Goal: Information Seeking & Learning: Learn about a topic

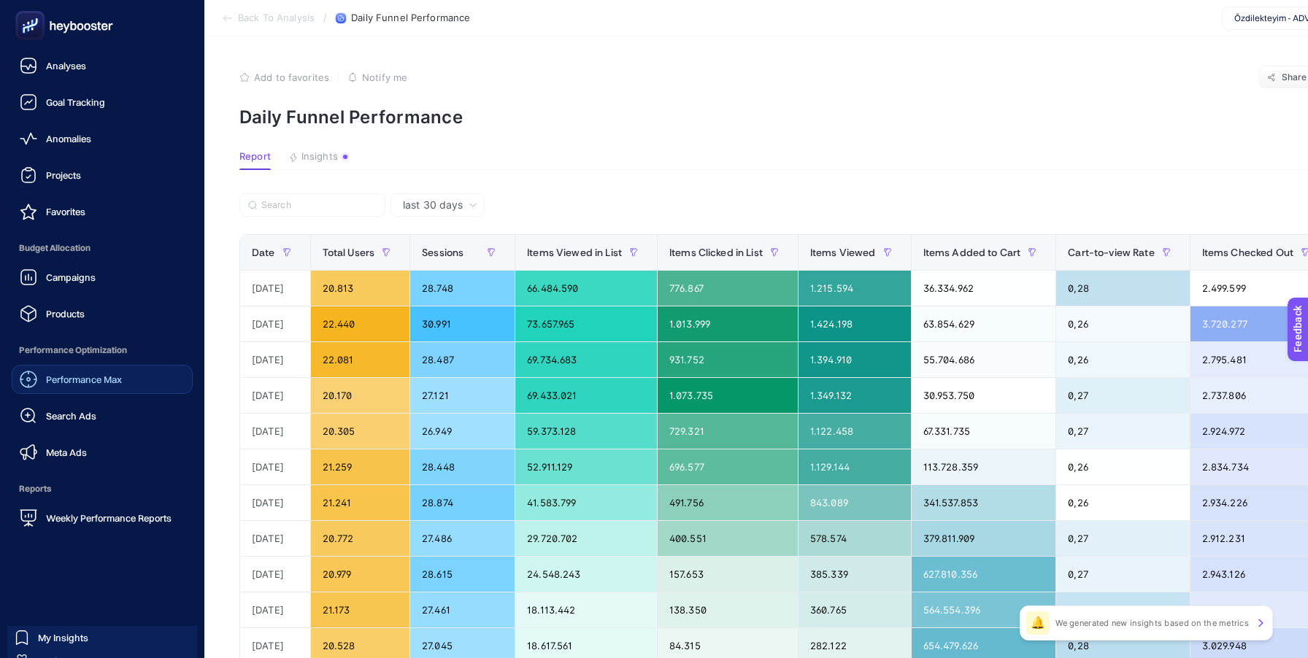
click at [83, 385] on span "Performance Max" at bounding box center [84, 380] width 76 height 12
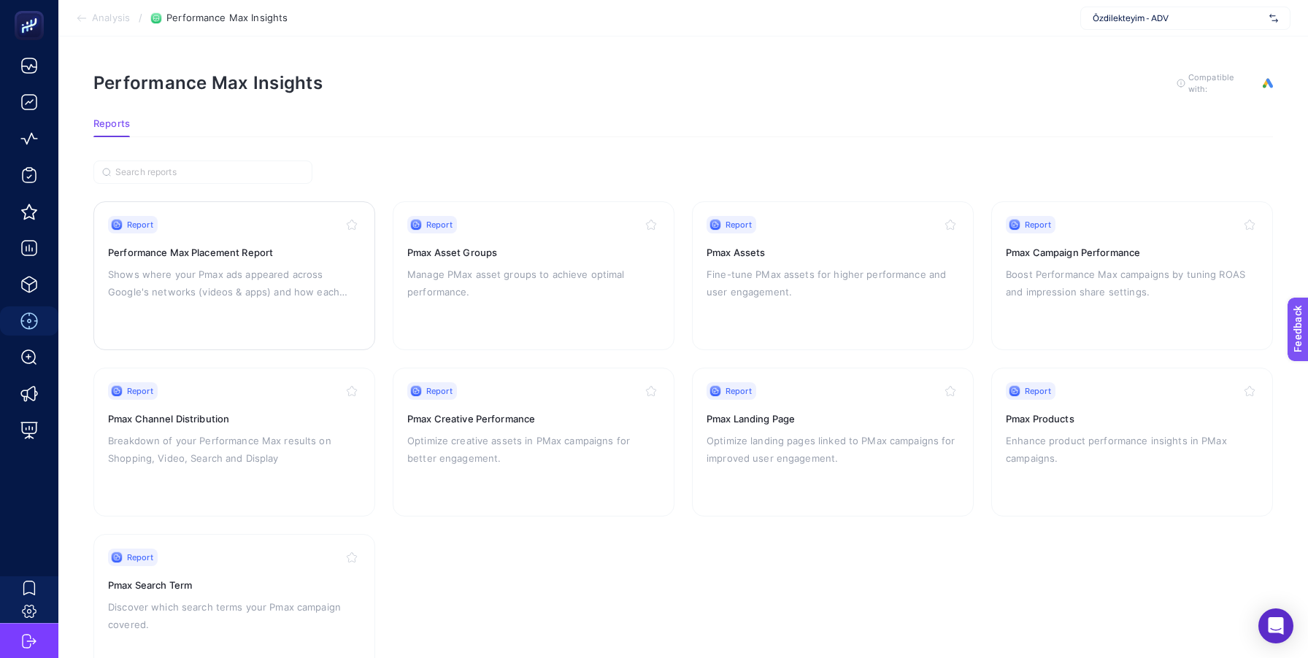
click at [231, 281] on p "Shows where your Pmax ads appeared across Google's networks (videos & apps) and…" at bounding box center [234, 283] width 253 height 35
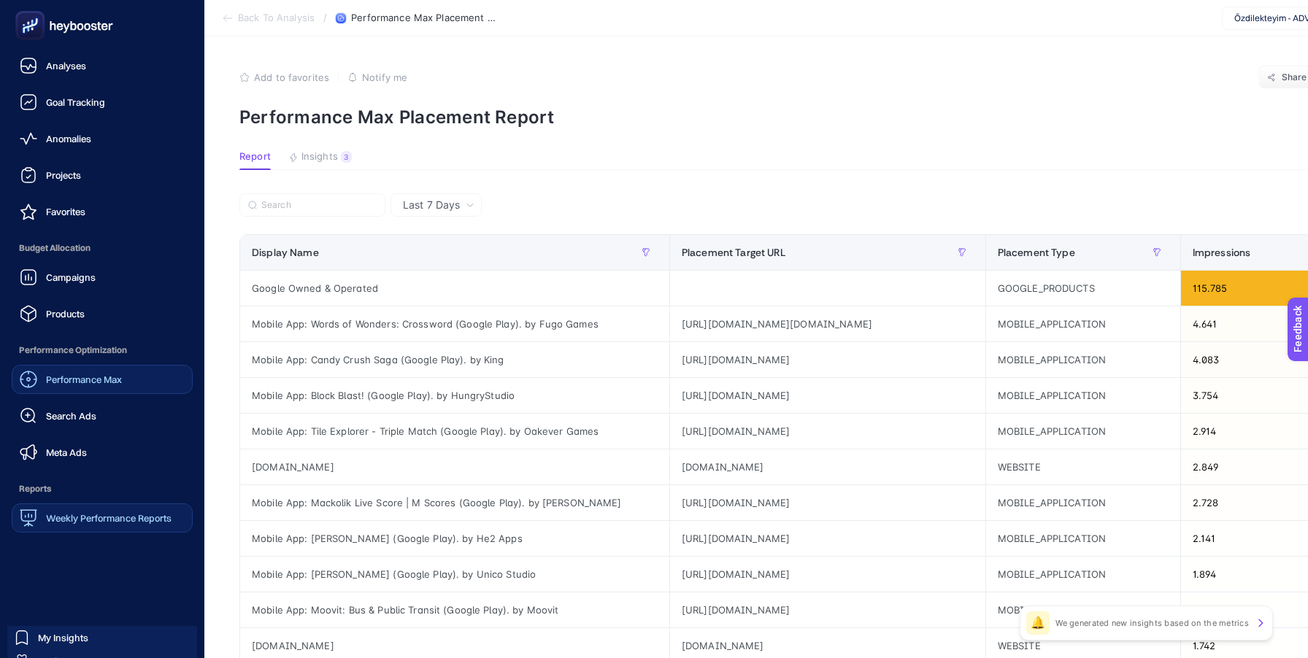
click at [85, 510] on div "Weekly Performance Reports" at bounding box center [96, 518] width 152 height 18
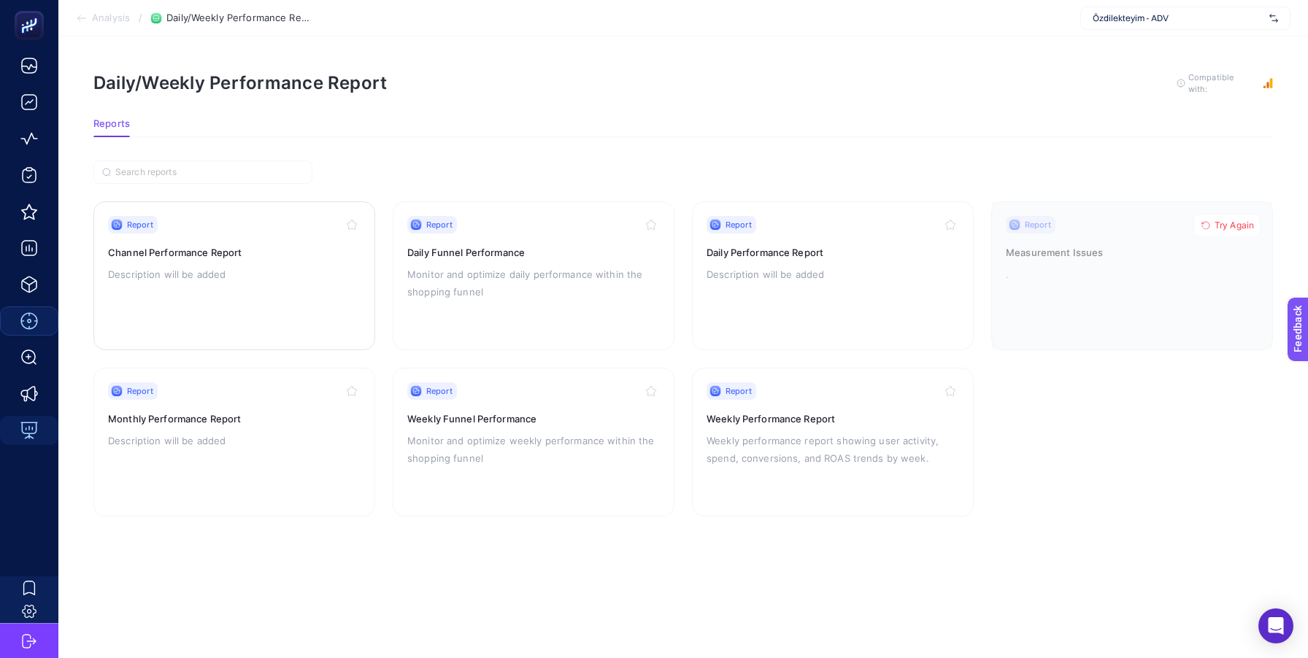
click at [221, 301] on div "Report Channel Performance Report Description will be added" at bounding box center [234, 276] width 253 height 120
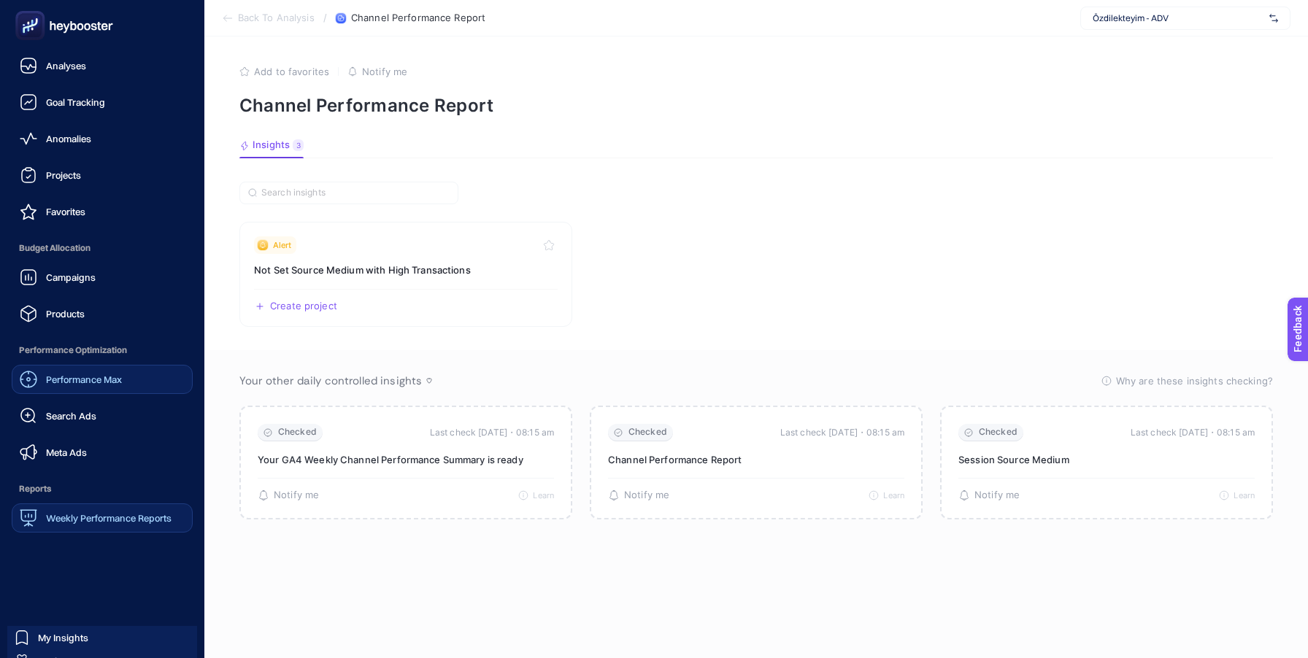
click at [98, 517] on span "Weekly Performance Reports" at bounding box center [109, 518] width 126 height 12
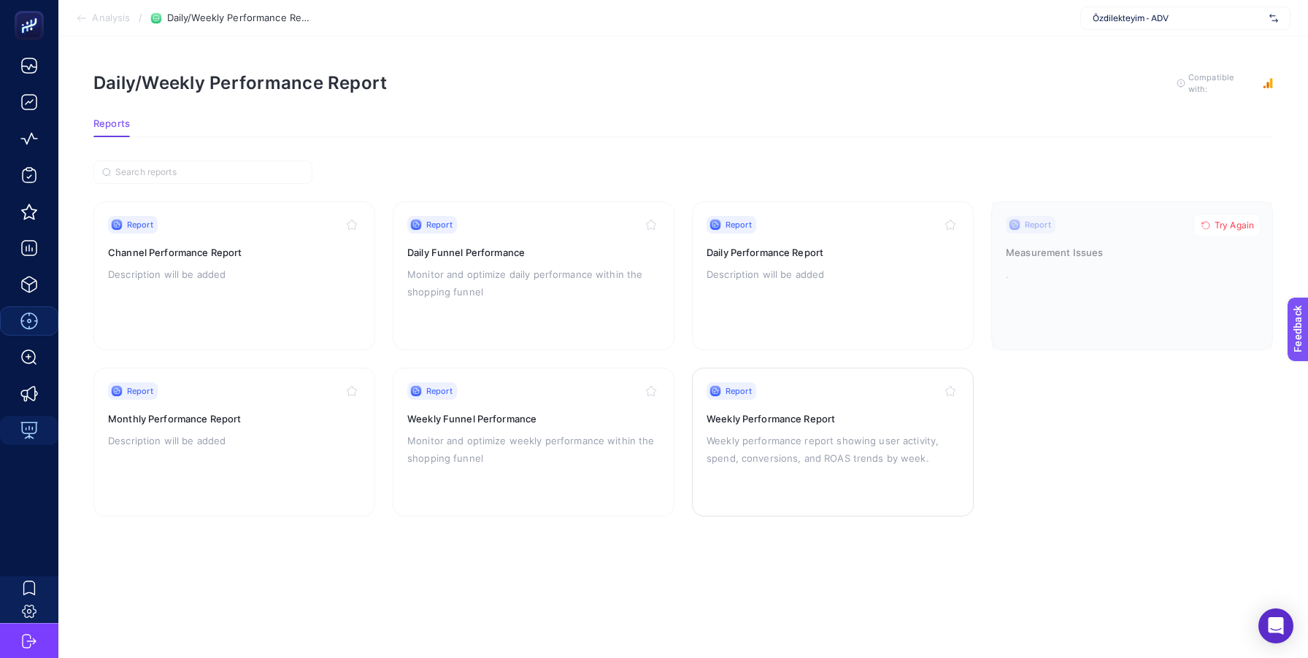
click at [773, 426] on div "Report Weekly Performance Report Weekly performance report showing user activit…" at bounding box center [833, 442] width 253 height 120
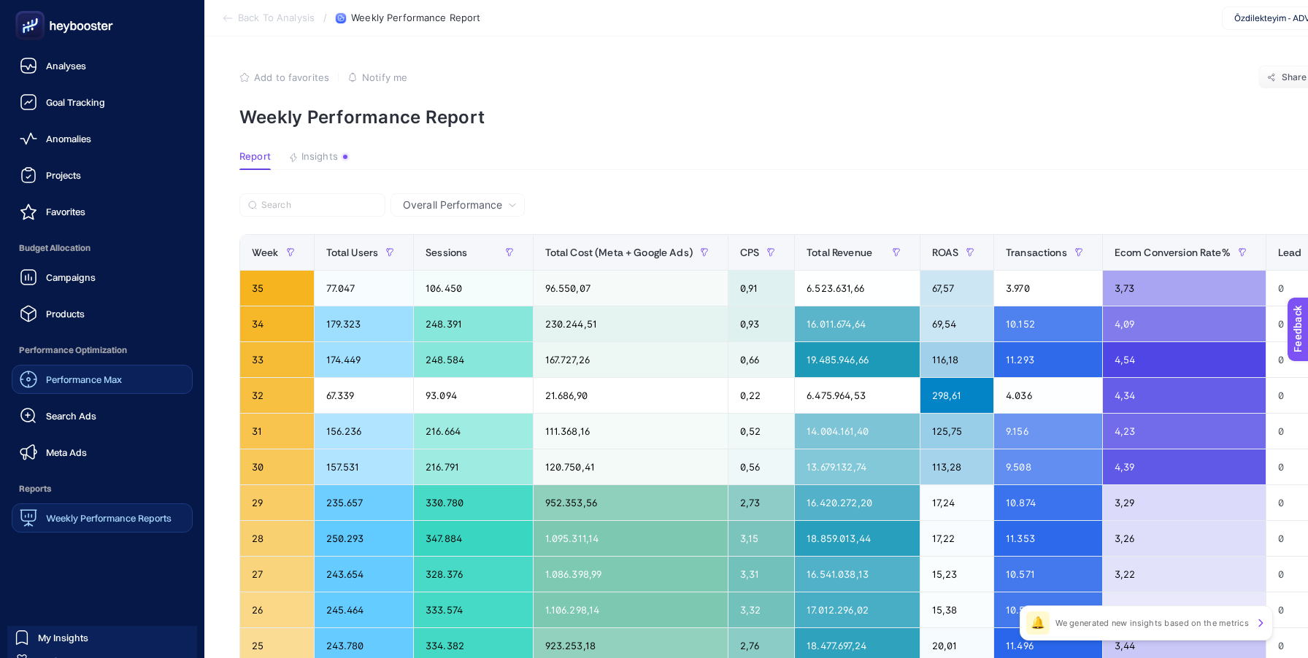
click at [76, 382] on span "Performance Max" at bounding box center [84, 380] width 76 height 12
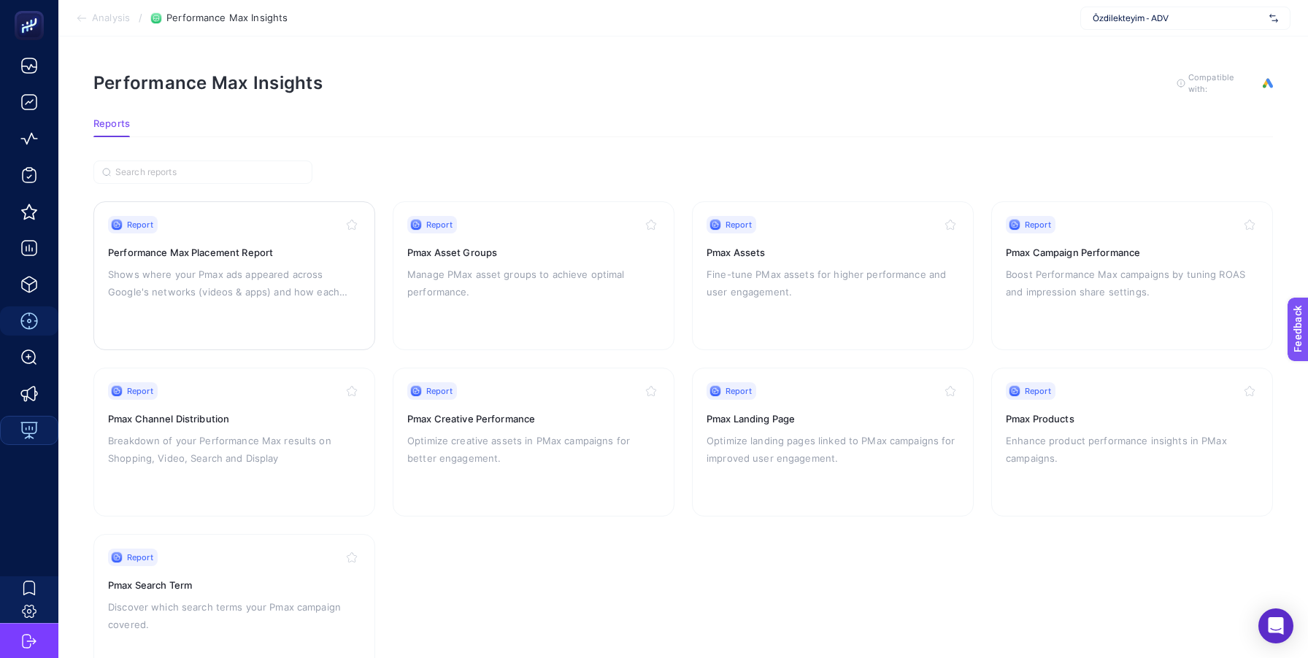
click at [272, 260] on div "Report Performance Max Placement Report Shows where your Pmax ads appeared acro…" at bounding box center [234, 276] width 253 height 120
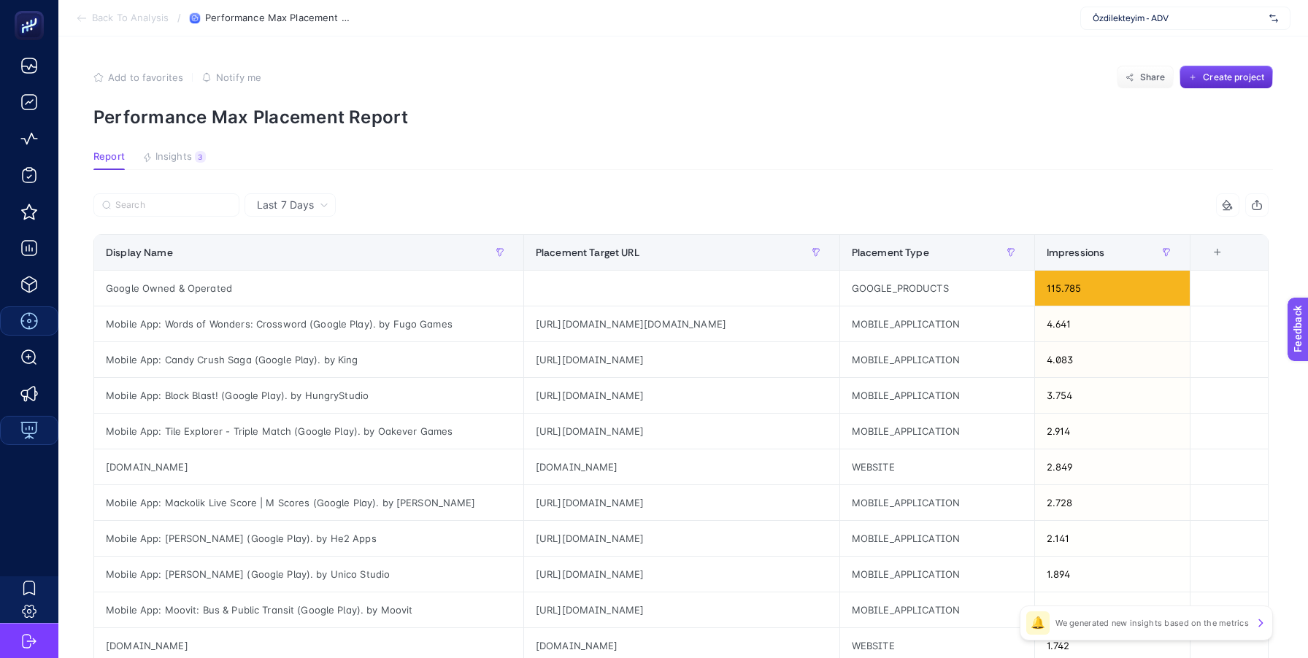
click at [1166, 24] on div "Özdilekteyim - ADV" at bounding box center [1185, 18] width 210 height 23
click at [959, 24] on section "Back To Analysis / Performance Max Placement Report Özdilekteyim - ADV + Add Ne…" at bounding box center [683, 18] width 1250 height 36
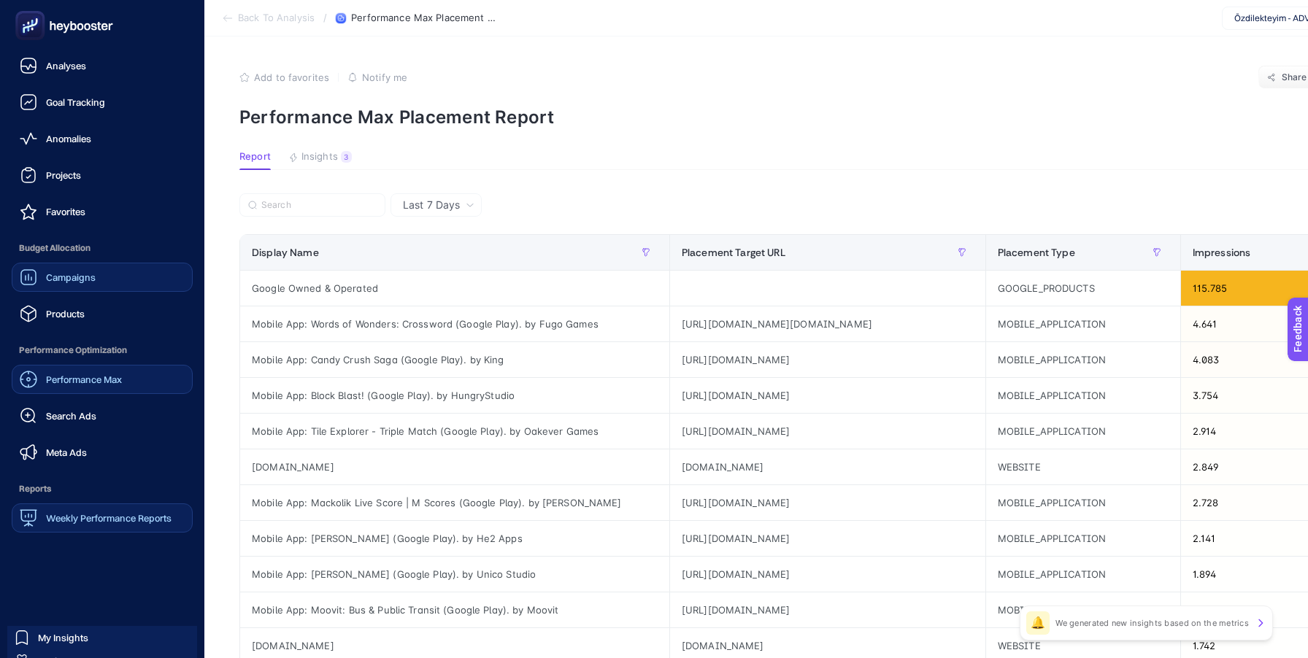
click at [88, 281] on span "Campaigns" at bounding box center [71, 278] width 50 height 12
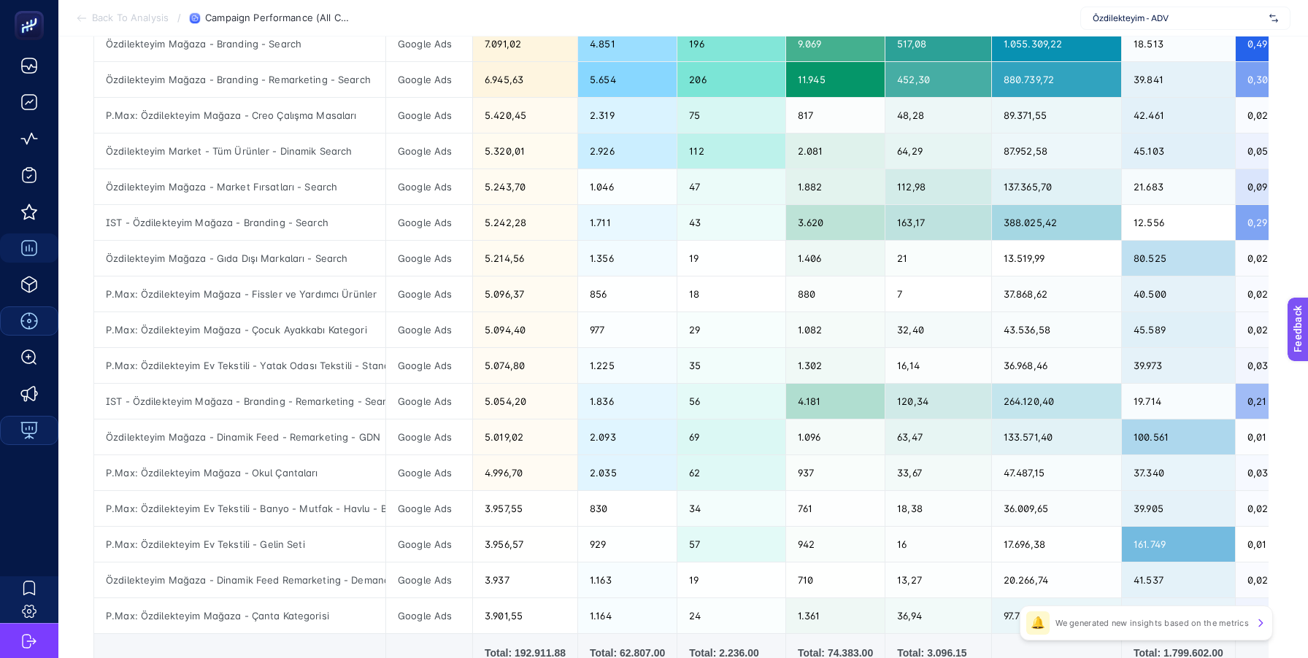
scroll to position [557, 0]
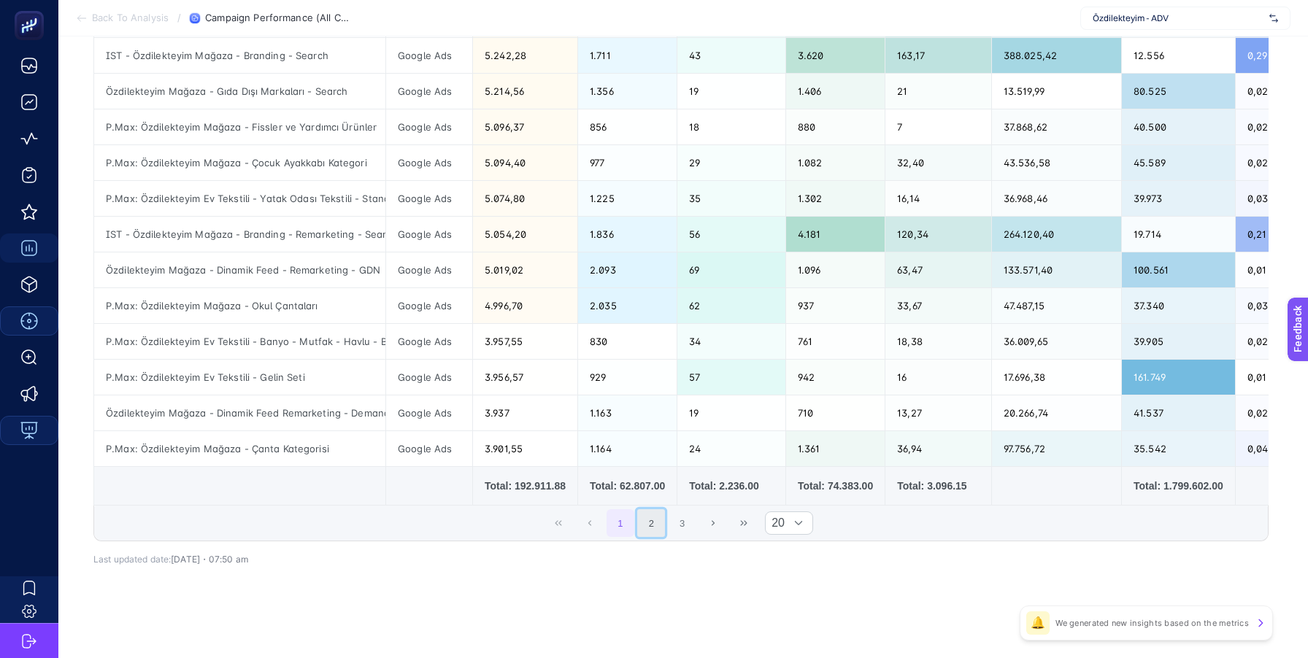
click at [652, 522] on button "2" at bounding box center [651, 523] width 28 height 28
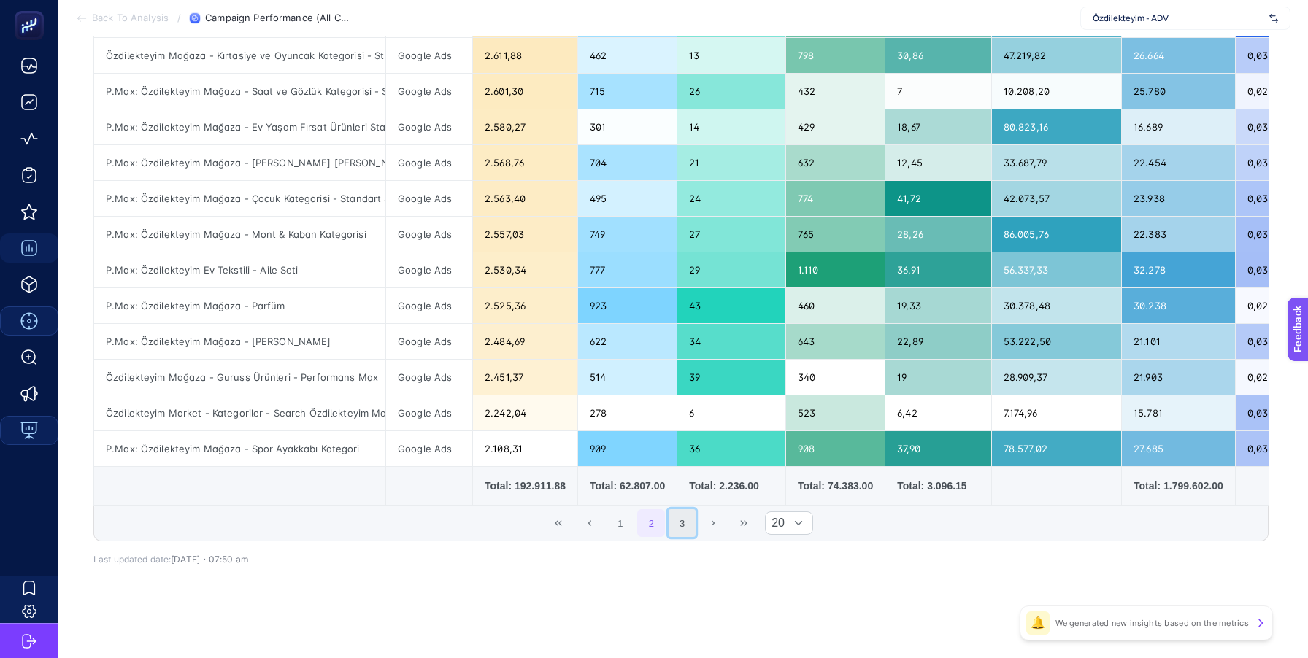
click at [675, 520] on button "3" at bounding box center [683, 523] width 28 height 28
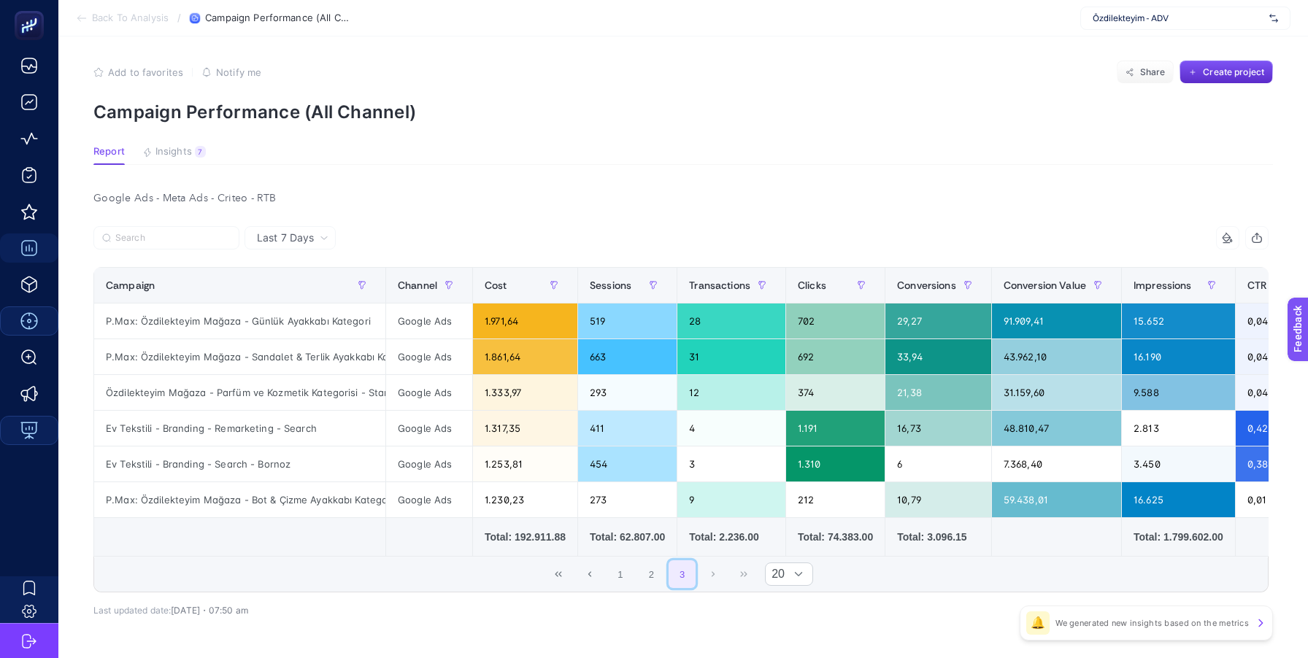
scroll to position [0, 0]
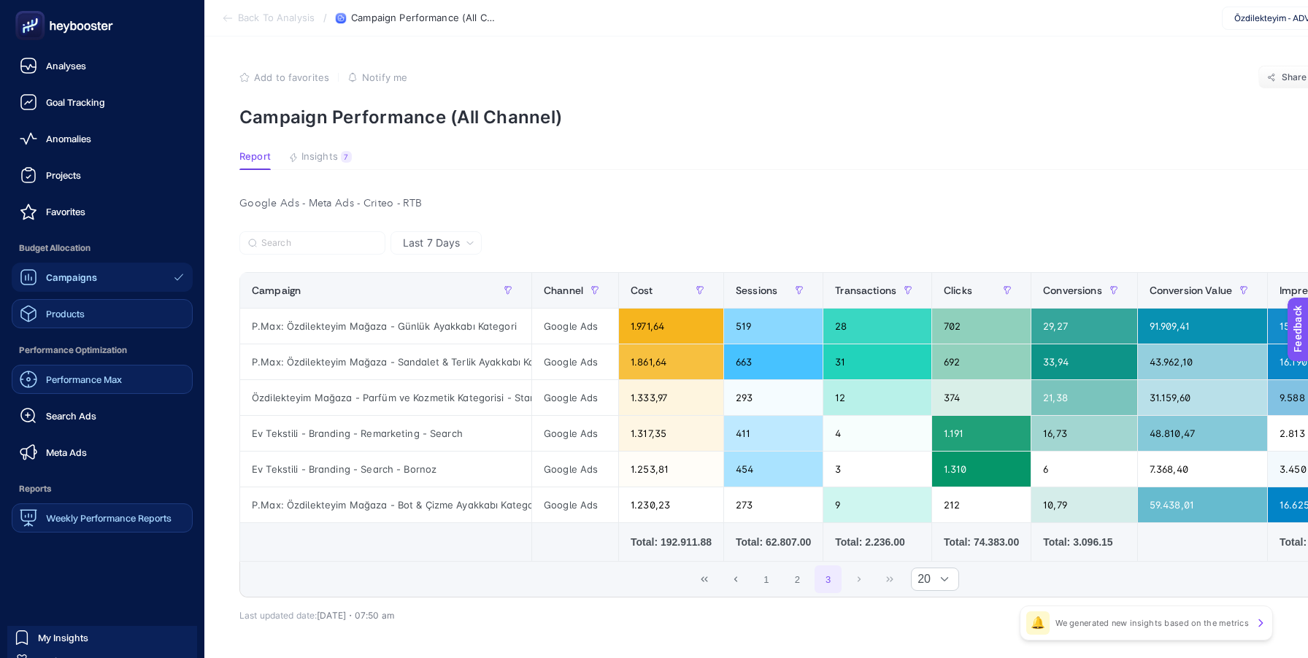
click at [60, 312] on span "Products" at bounding box center [65, 314] width 39 height 12
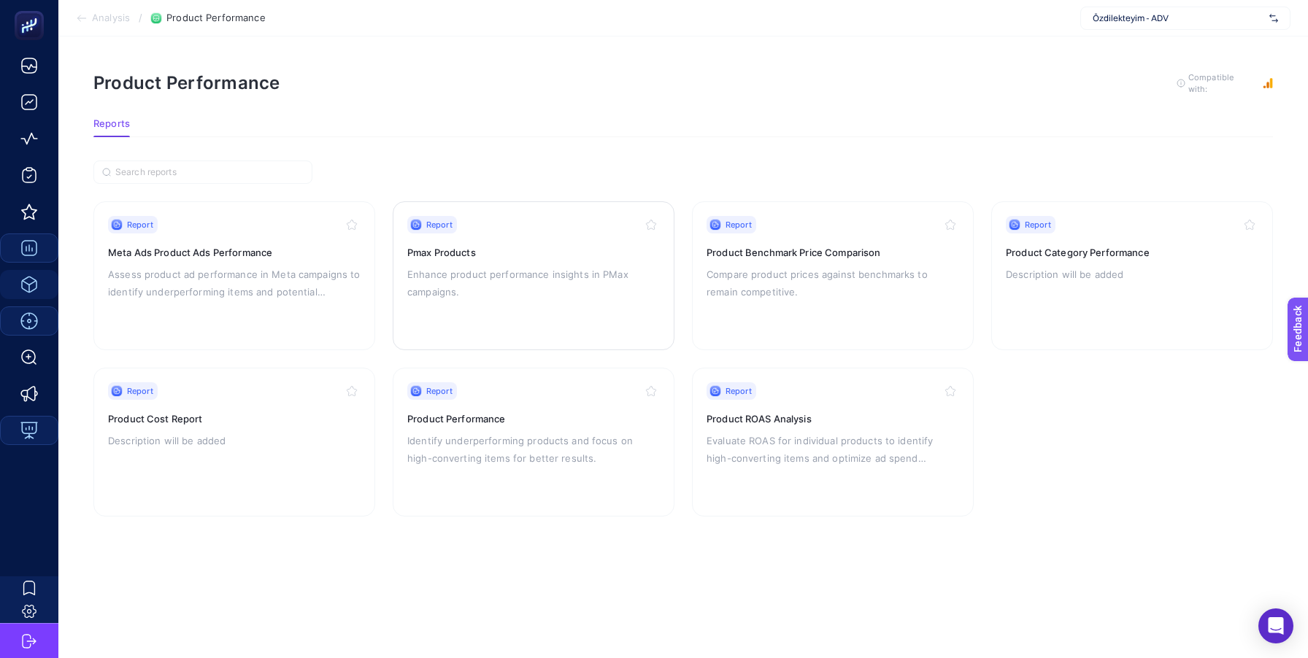
click at [520, 257] on h3 "Pmax Products" at bounding box center [533, 252] width 253 height 15
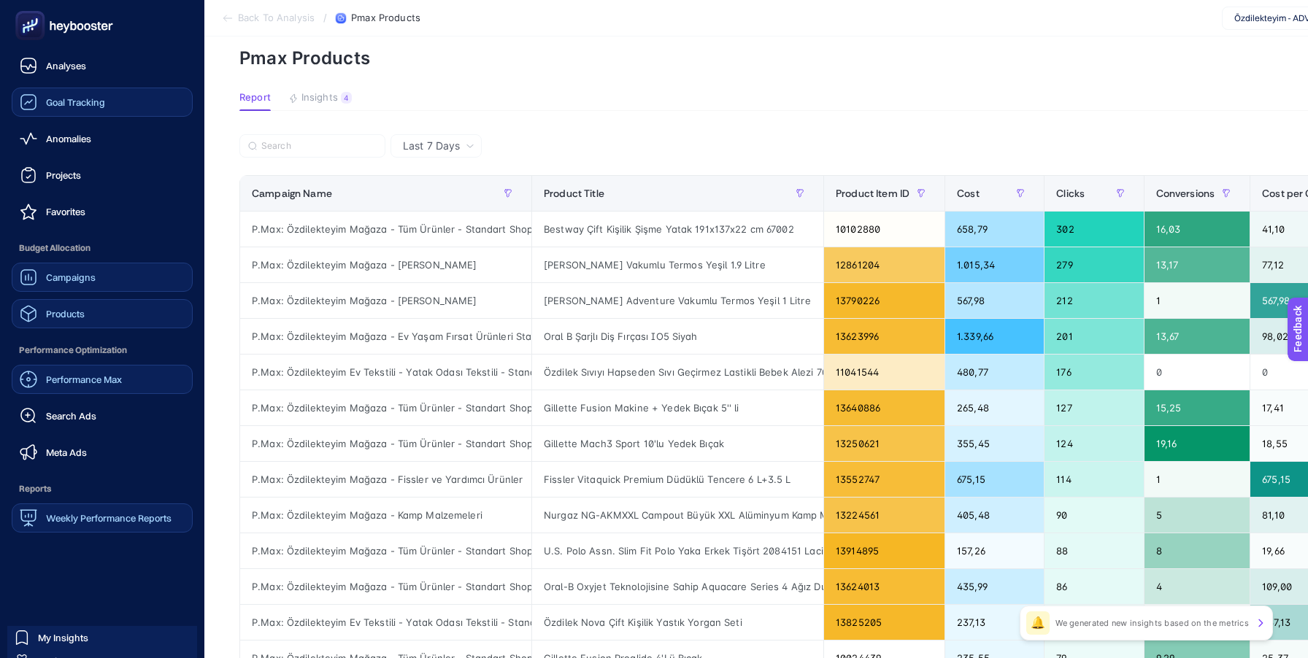
click at [123, 106] on link "Goal Tracking" at bounding box center [102, 102] width 181 height 29
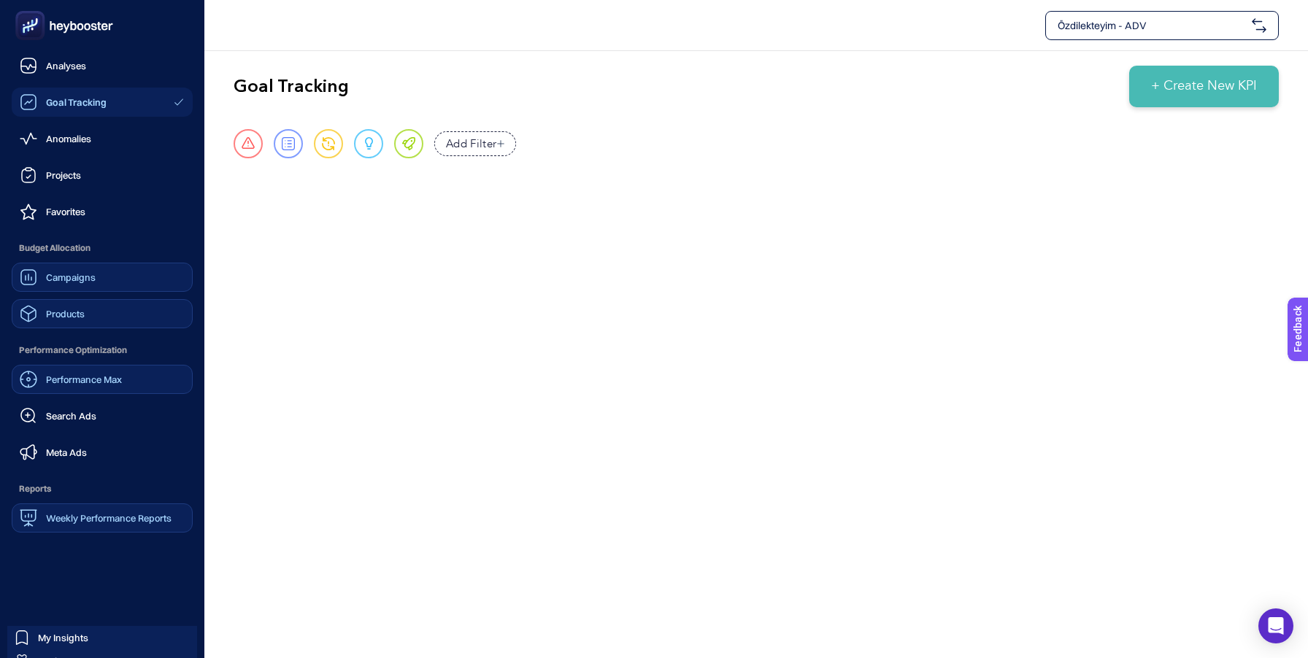
click at [74, 523] on span "Weekly Performance Reports" at bounding box center [109, 518] width 126 height 12
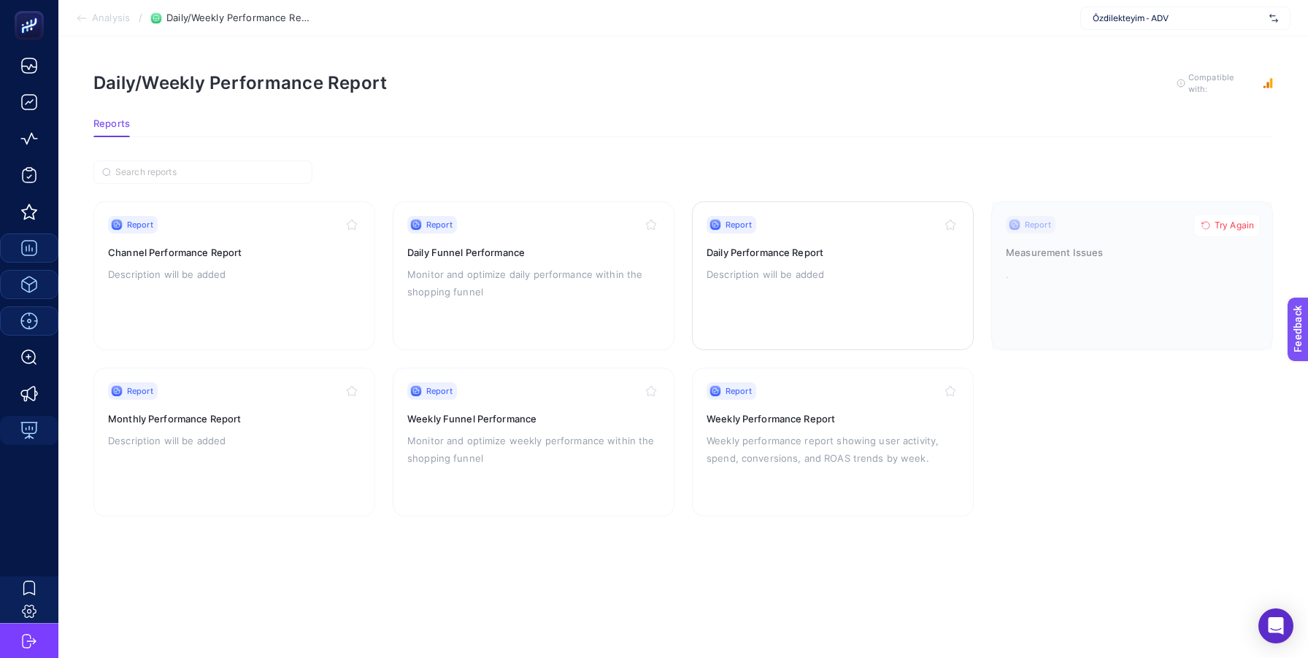
click at [766, 253] on h3 "Daily Performance Report" at bounding box center [833, 252] width 253 height 15
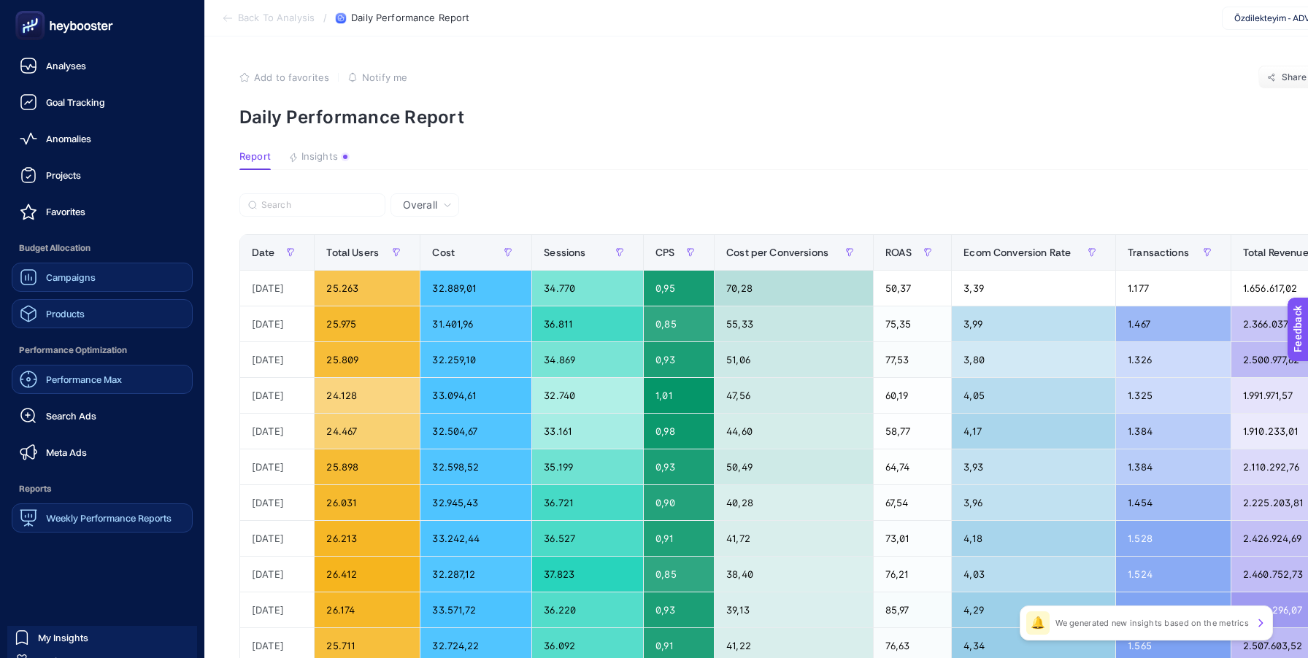
click at [83, 389] on link "Performance Max" at bounding box center [102, 379] width 181 height 29
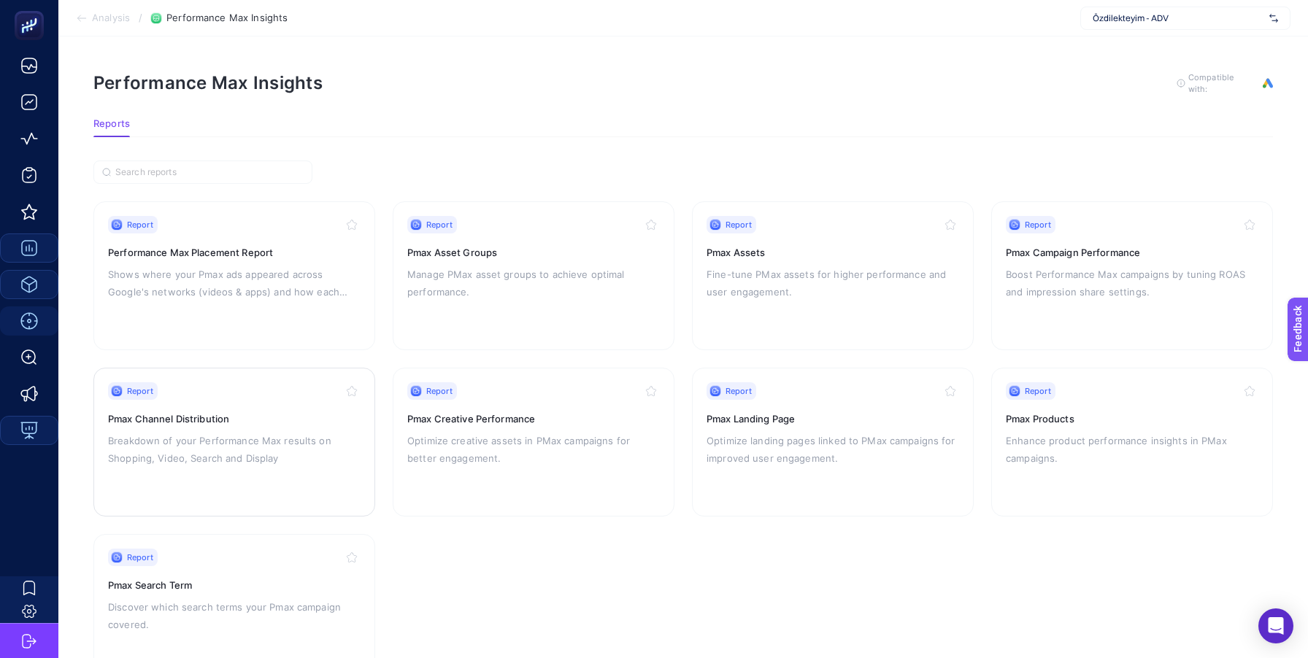
click at [205, 417] on h3 "Pmax Channel Distribution" at bounding box center [234, 419] width 253 height 15
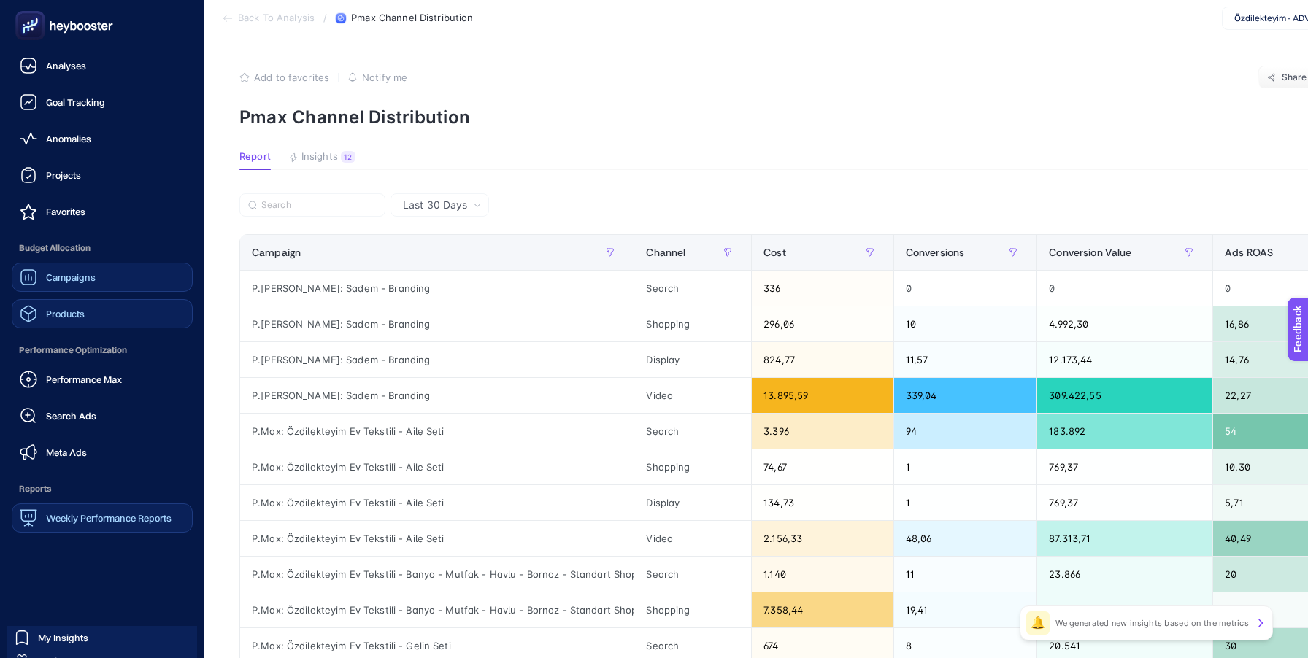
click at [77, 523] on span "Weekly Performance Reports" at bounding box center [109, 518] width 126 height 12
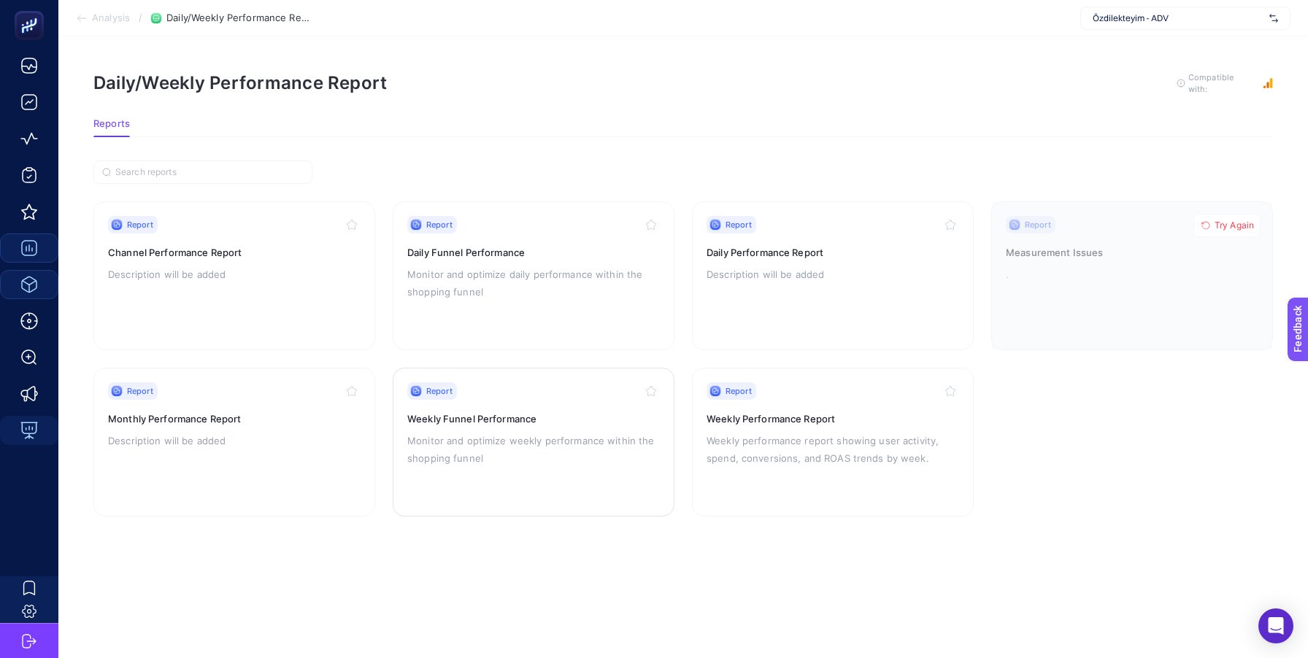
click at [494, 426] on div "Report Weekly Funnel Performance Monitor and optimize weekly performance within…" at bounding box center [533, 442] width 253 height 120
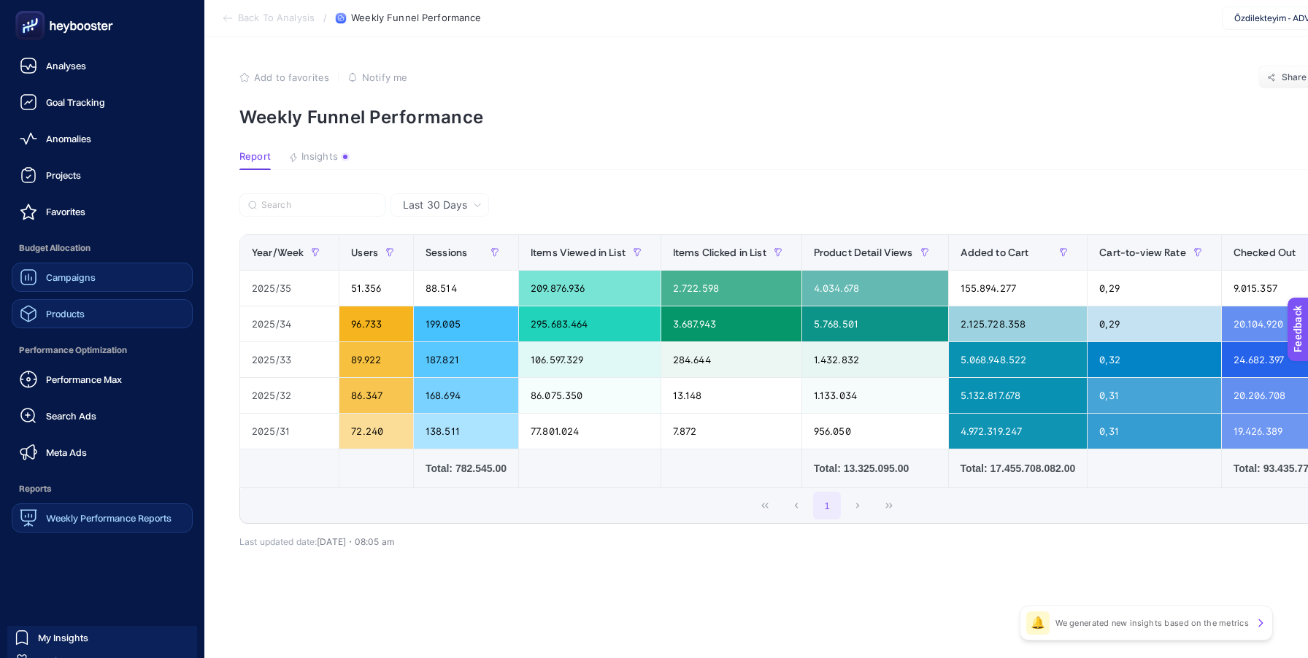
click at [85, 269] on div "Campaigns" at bounding box center [58, 278] width 76 height 18
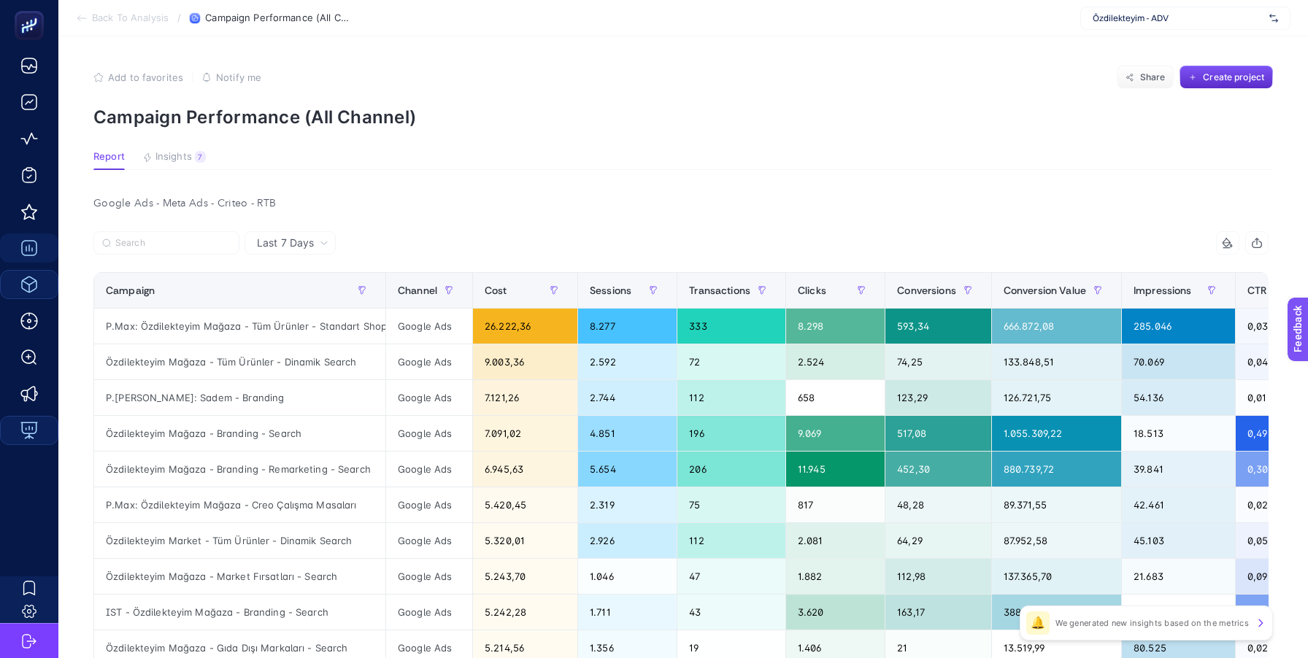
scroll to position [1, 0]
click at [261, 202] on div "Google Ads - Meta Ads - Criteo - RTB" at bounding box center [681, 203] width 1198 height 20
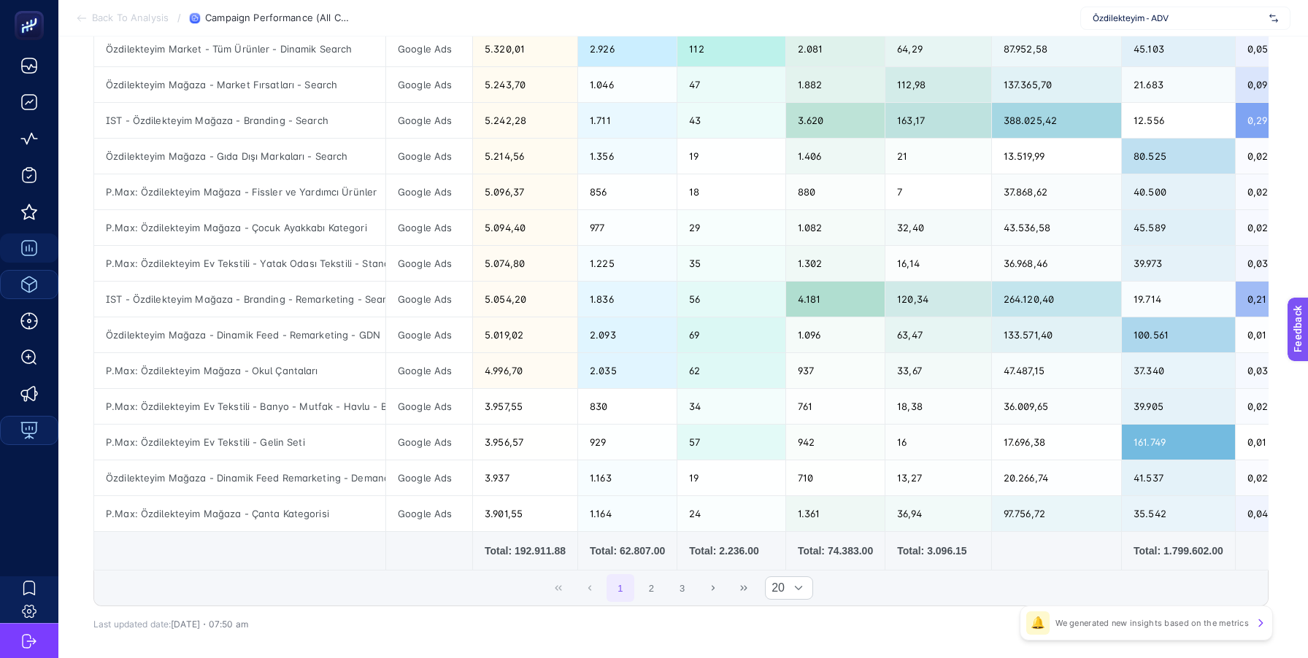
scroll to position [491, 0]
click at [654, 597] on button "2" at bounding box center [651, 589] width 28 height 28
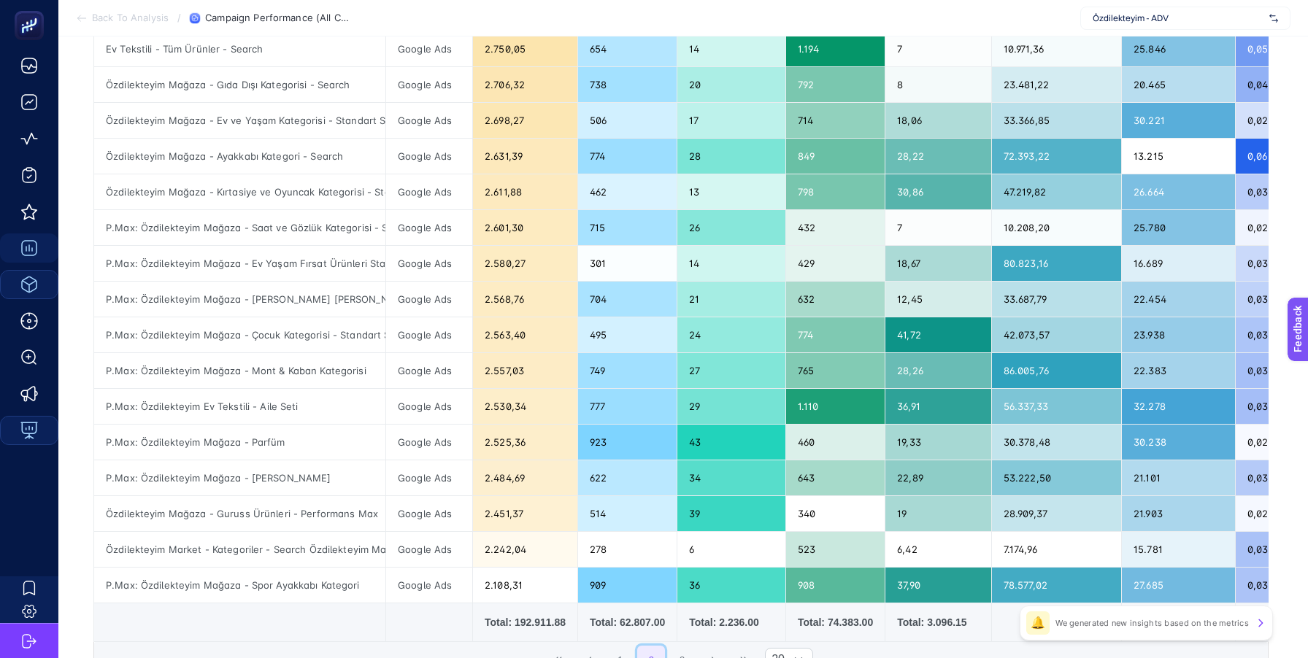
scroll to position [557, 0]
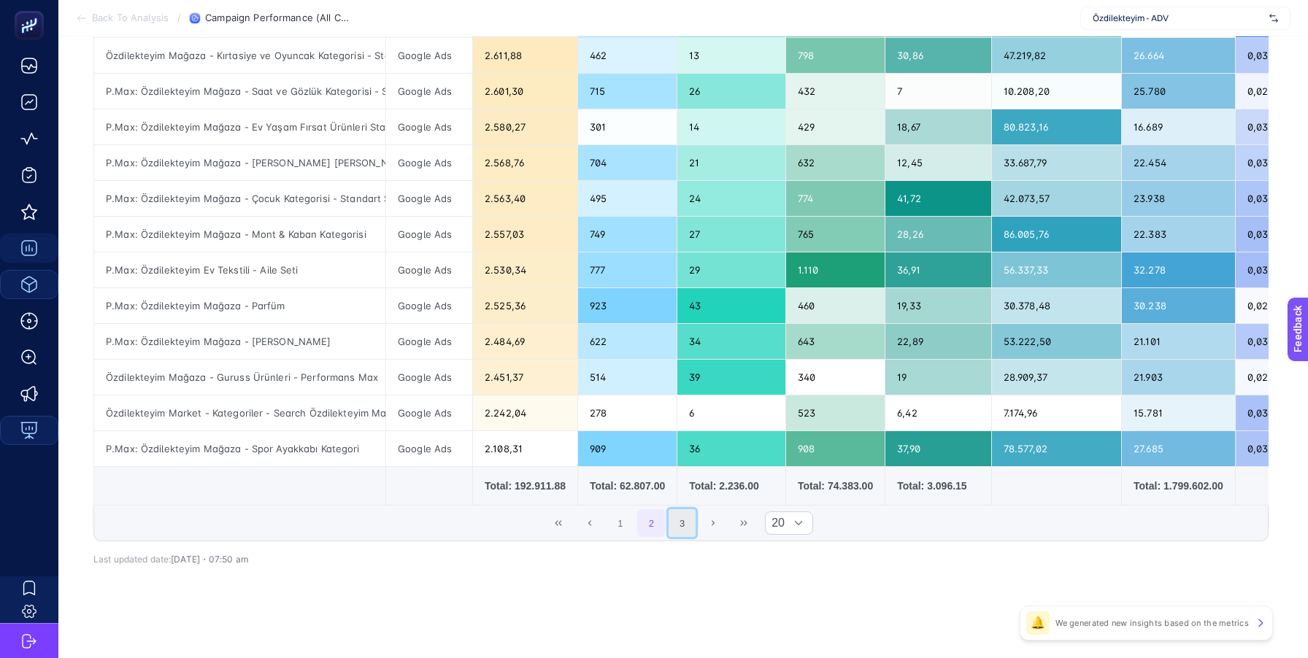
click at [678, 529] on button "3" at bounding box center [683, 523] width 28 height 28
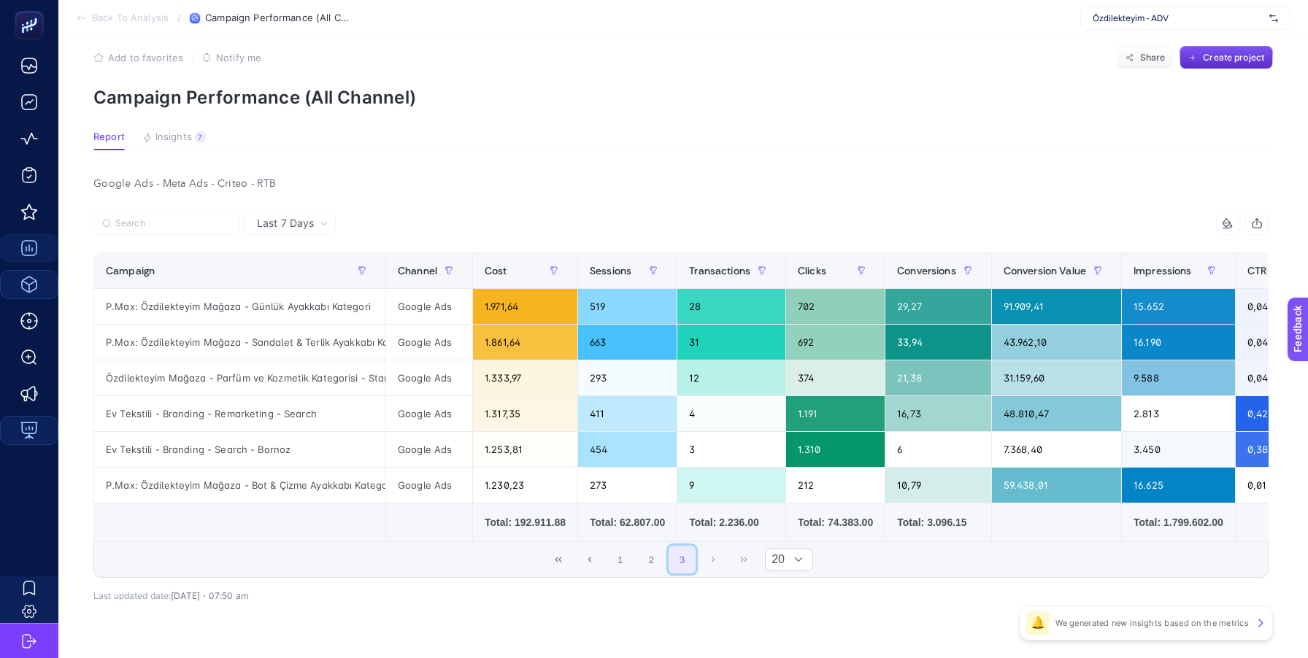
scroll to position [7, 0]
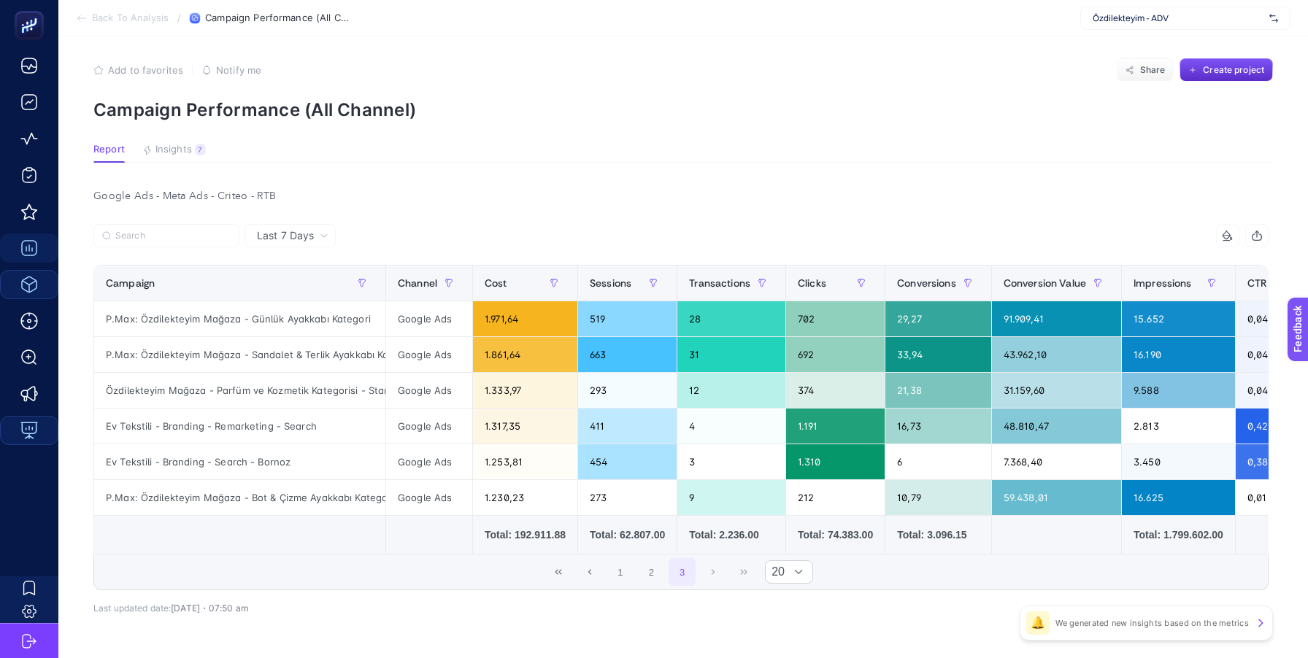
click at [707, 580] on div "1 2 3 20" at bounding box center [681, 572] width 1174 height 35
click at [616, 577] on button "1" at bounding box center [621, 572] width 28 height 28
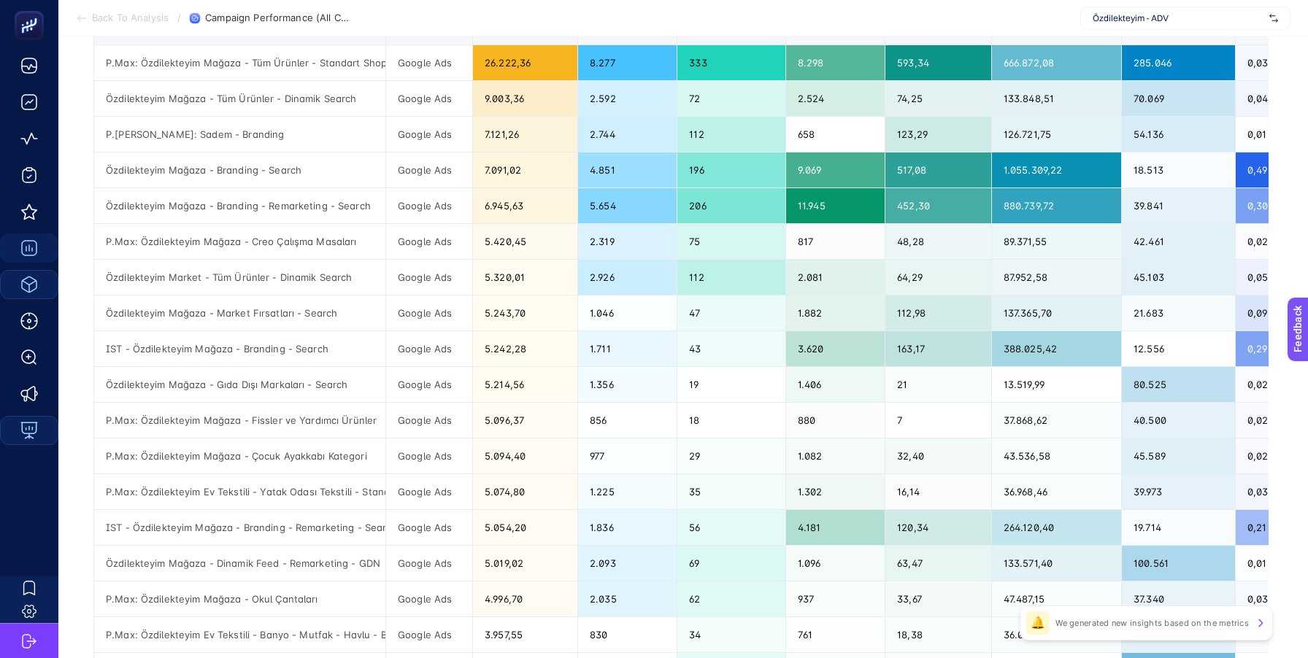
scroll to position [0, 0]
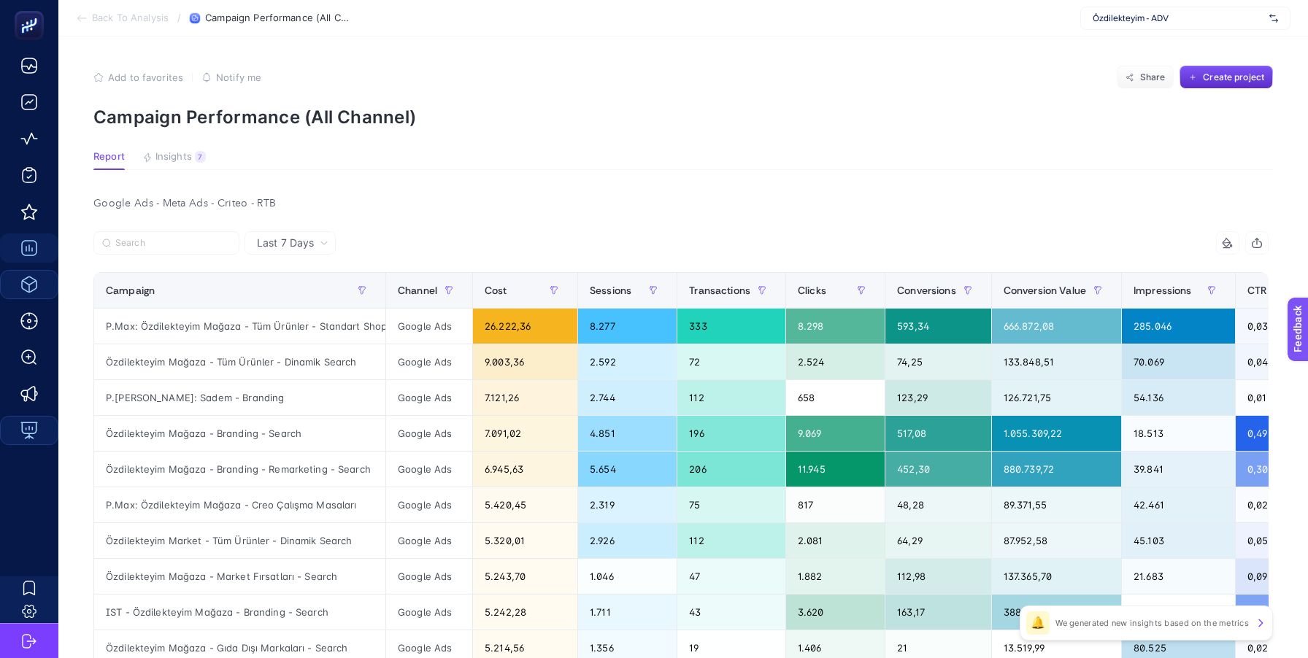
click at [302, 240] on span "Last 7 Days" at bounding box center [285, 243] width 57 height 15
click at [406, 185] on article "Add to favorites false Notify me Share Create project Campaign Performance (All…" at bounding box center [683, 625] width 1250 height 1179
click at [170, 152] on span "Insights" at bounding box center [173, 157] width 36 height 12
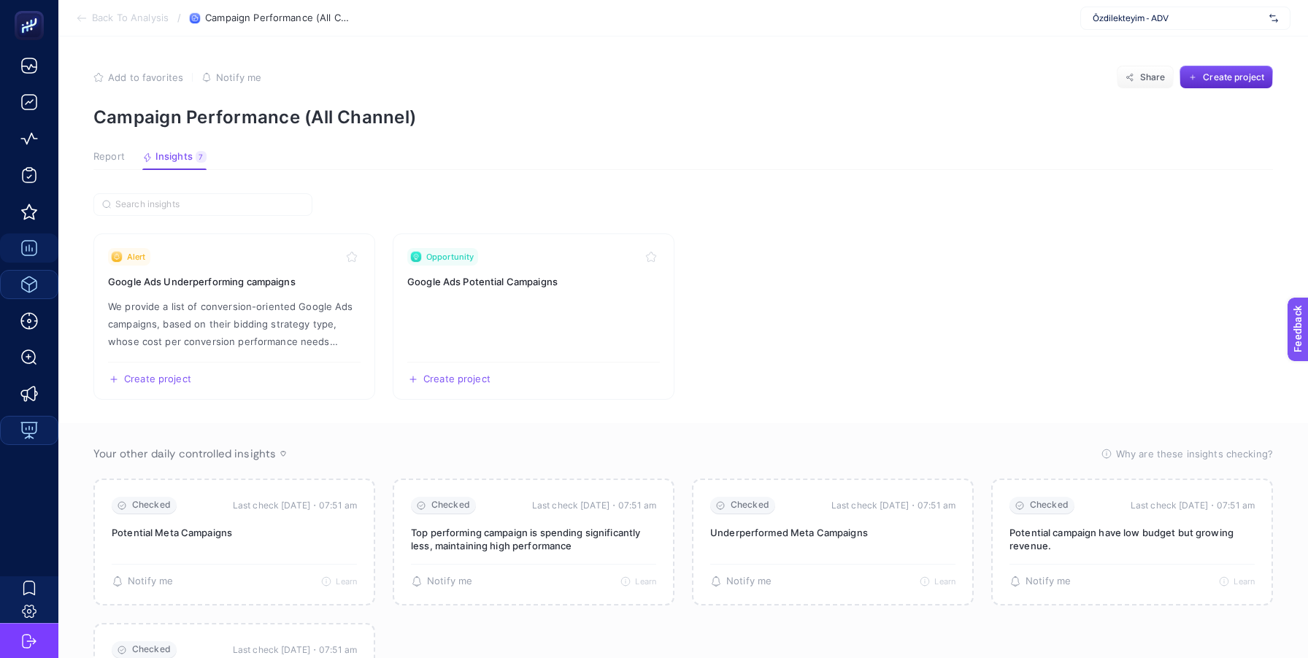
click at [116, 162] on span "Report" at bounding box center [108, 157] width 31 height 12
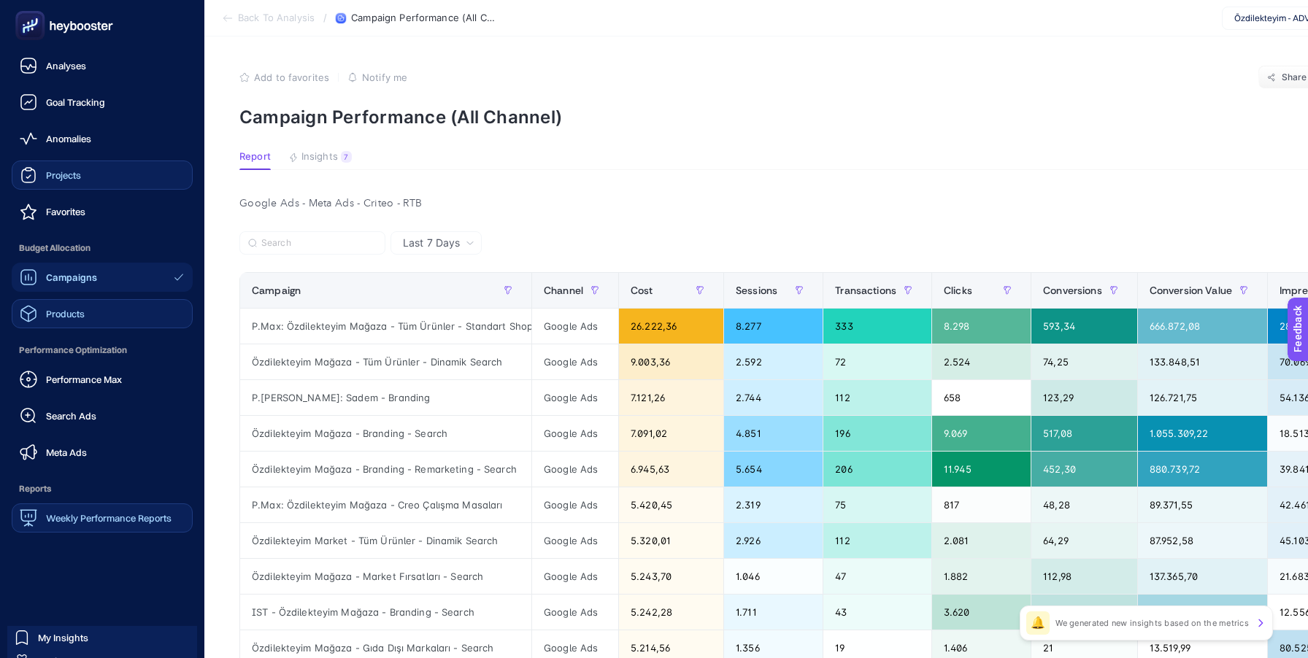
click at [90, 173] on link "Projects" at bounding box center [102, 175] width 181 height 29
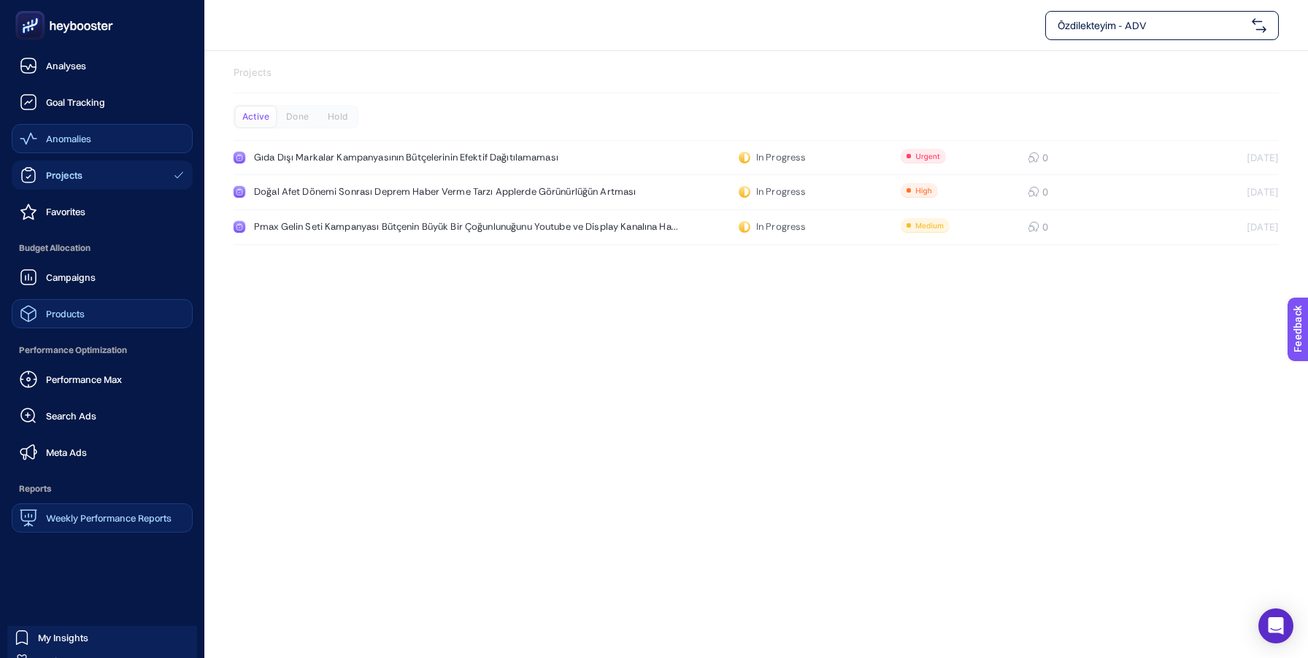
click at [77, 144] on span "Anomalies" at bounding box center [68, 139] width 45 height 12
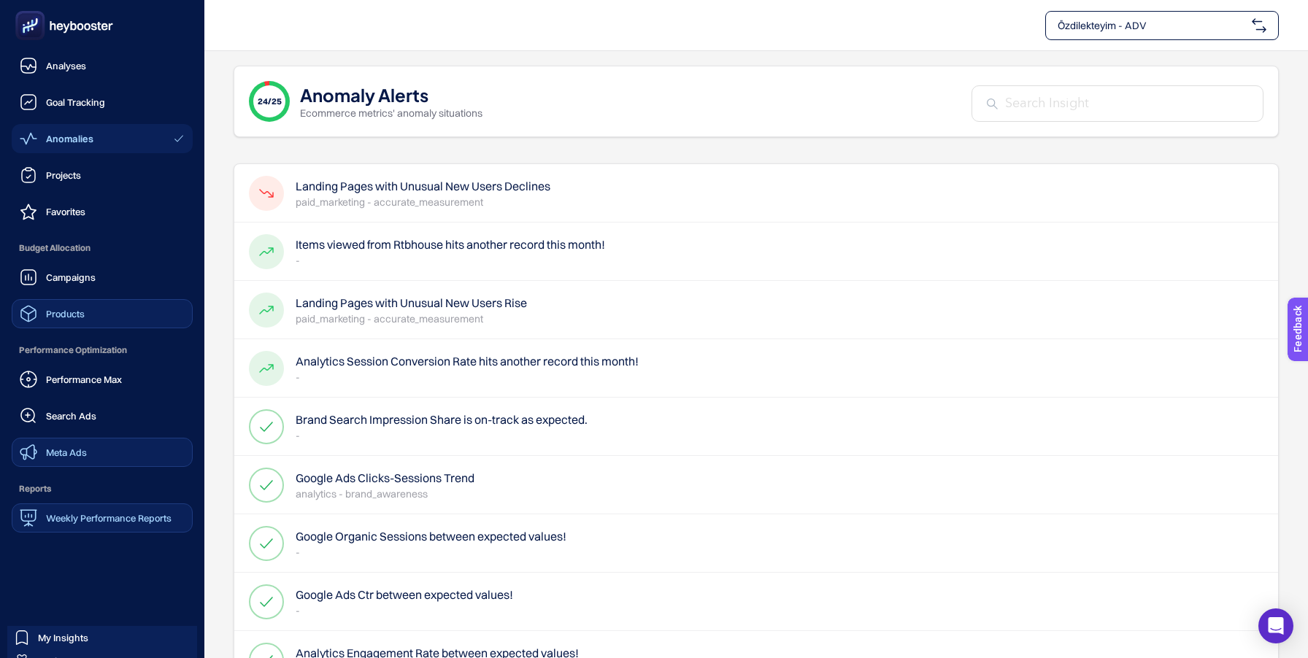
click at [56, 442] on link "Meta Ads" at bounding box center [102, 452] width 181 height 29
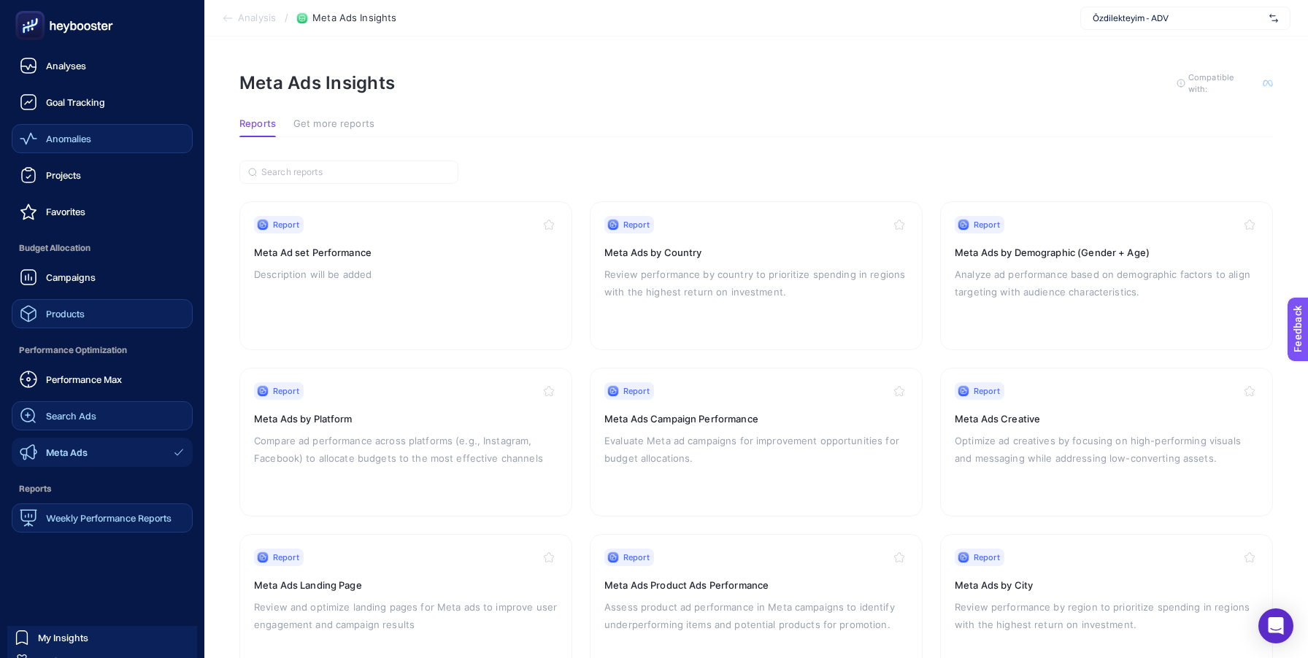
click at [85, 419] on span "Search Ads" at bounding box center [71, 416] width 50 height 12
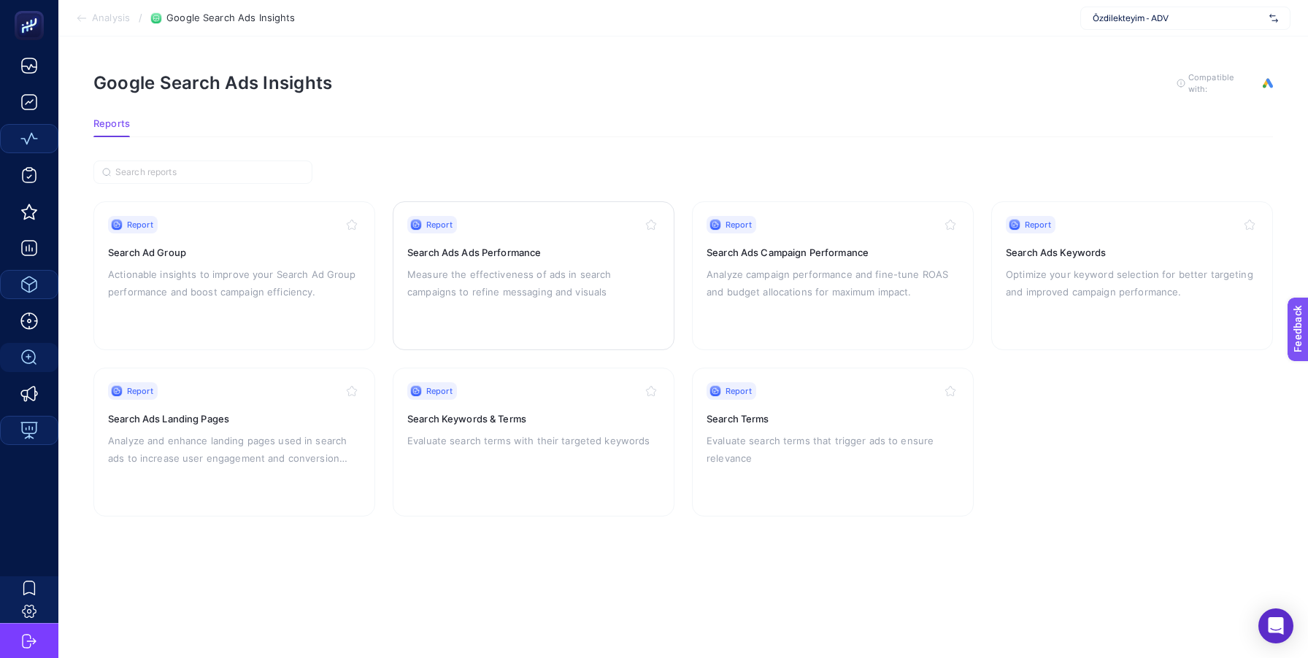
click at [449, 293] on p "Measure the effectiveness of ads in search campaigns to refine messaging and vi…" at bounding box center [533, 283] width 253 height 35
